Goal: Task Accomplishment & Management: Manage account settings

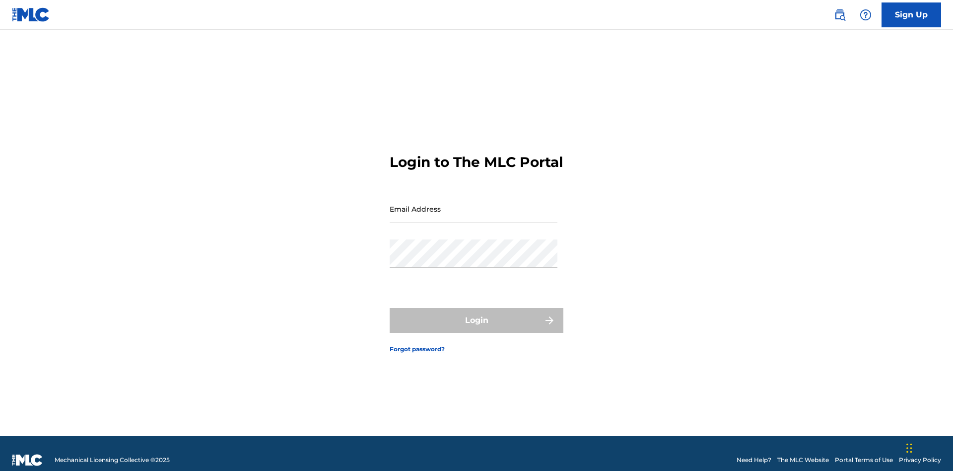
scroll to position [13, 0]
click at [474, 204] on input "Email Address" at bounding box center [474, 209] width 168 height 28
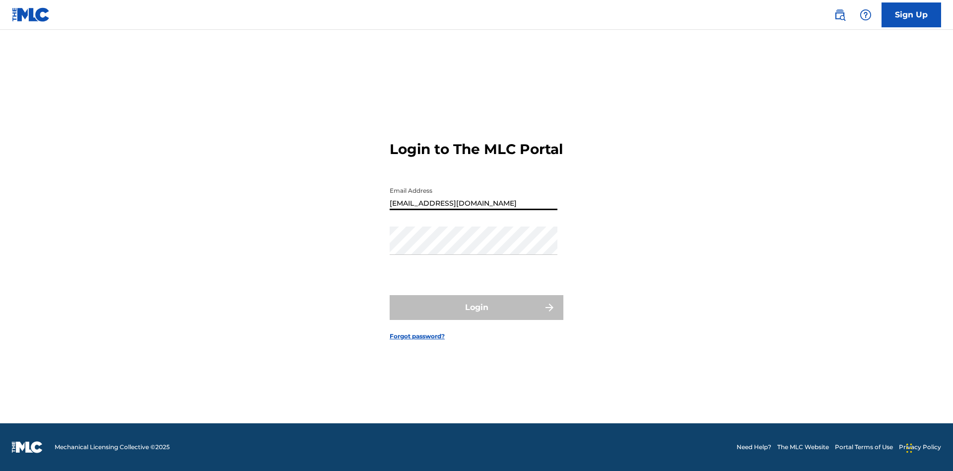
type input "[EMAIL_ADDRESS][DOMAIN_NAME]"
click at [477, 316] on button "Login" at bounding box center [477, 307] width 174 height 25
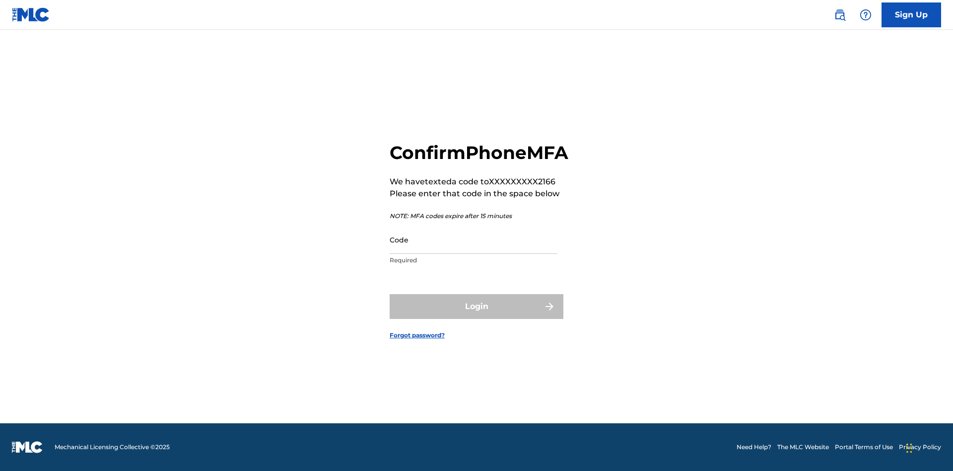
click at [474, 250] on input "Code" at bounding box center [474, 239] width 168 height 28
type input "133233"
click at [477, 317] on button "Login" at bounding box center [477, 306] width 174 height 25
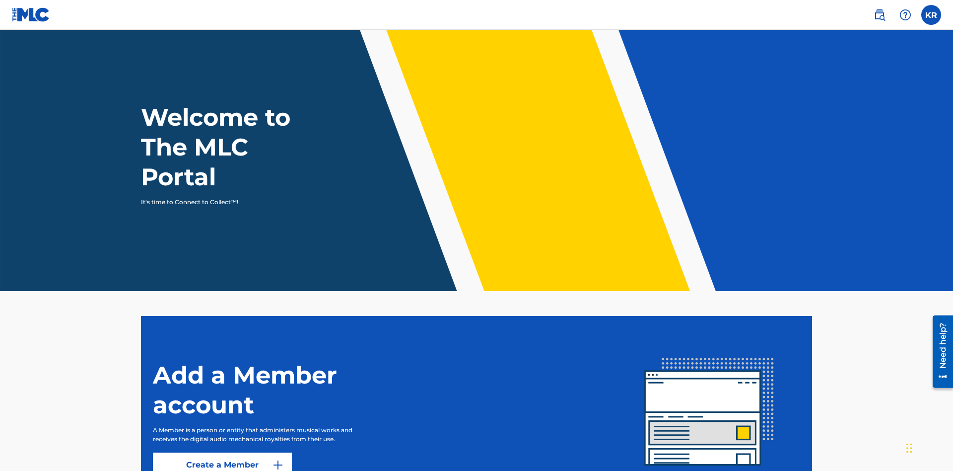
click at [931, 14] on label at bounding box center [931, 15] width 20 height 20
click at [931, 15] on input "KR [PERSON_NAME] [EMAIL_ADDRESS][DOMAIN_NAME] Notification Preferences Profile …" at bounding box center [931, 15] width 0 height 0
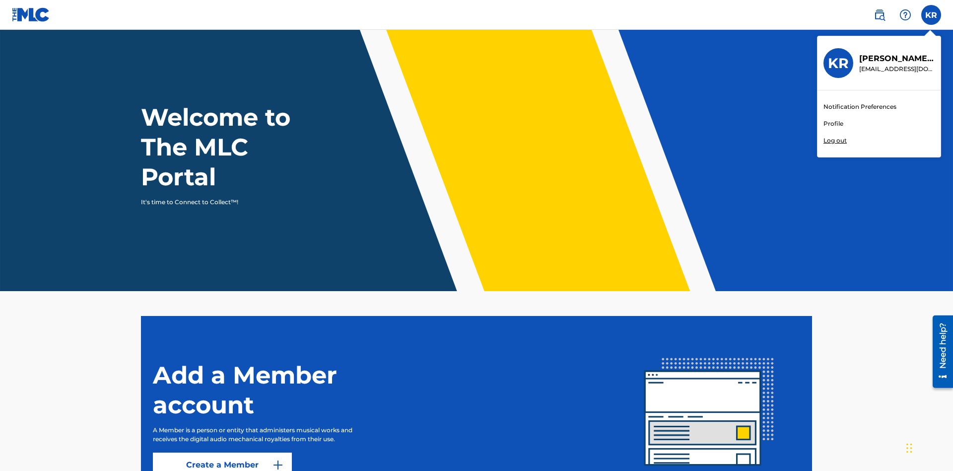
click at [833, 124] on link "Profile" at bounding box center [834, 123] width 20 height 9
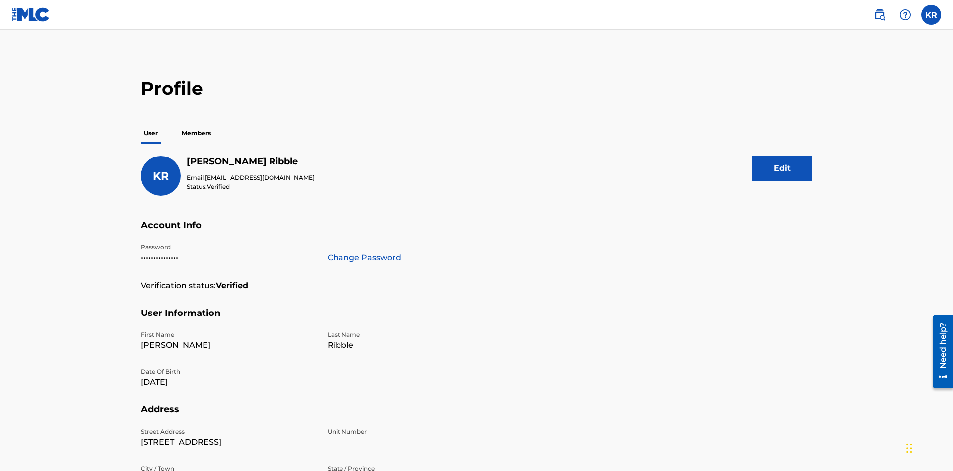
scroll to position [18, 0]
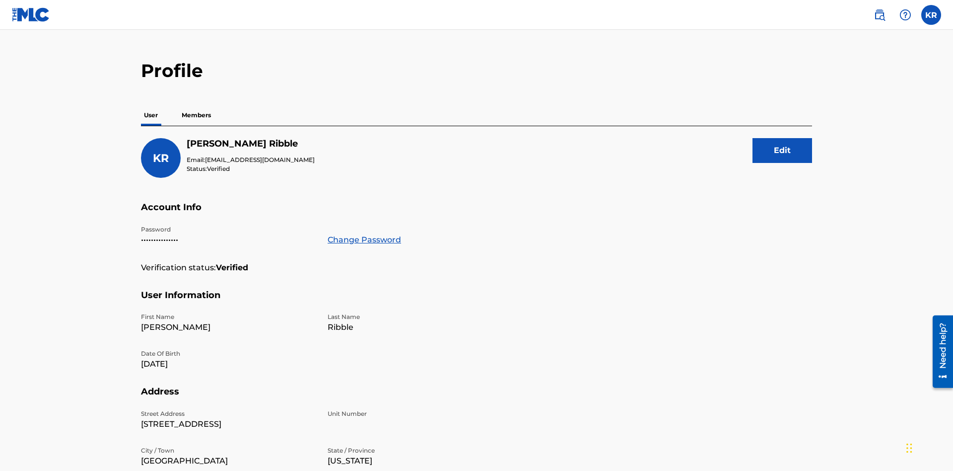
click at [364, 234] on link "Change Password" at bounding box center [364, 240] width 73 height 12
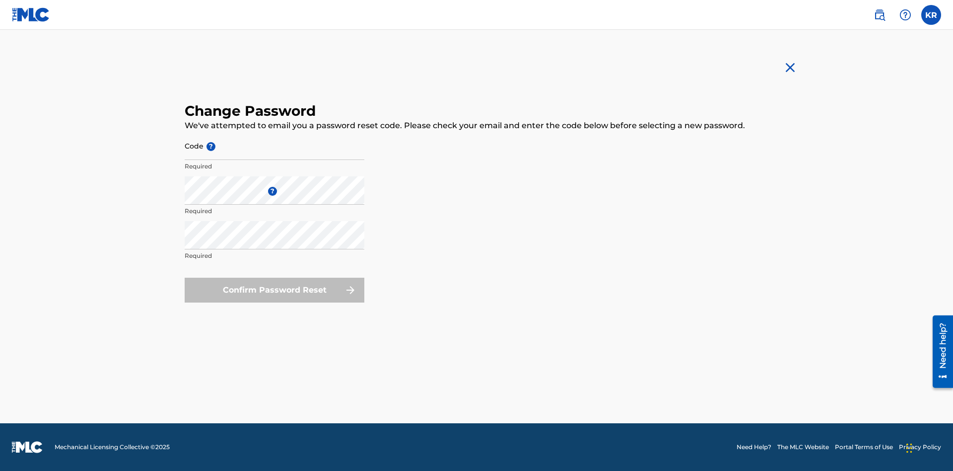
click at [275, 145] on input "Code ?" at bounding box center [275, 146] width 180 height 28
type input "e717b5676a1ea52ea0fd476ddb8c57ee"
